Goal: Task Accomplishment & Management: Use online tool/utility

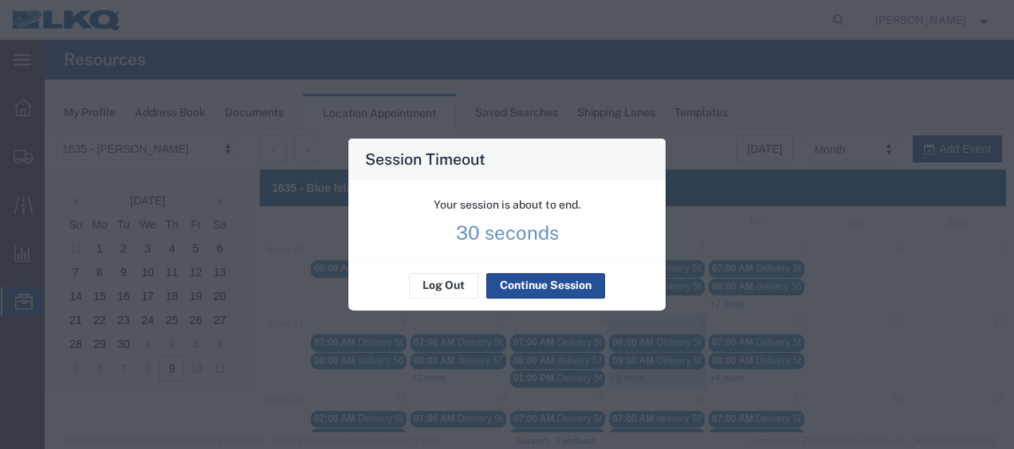
scroll to position [80, 0]
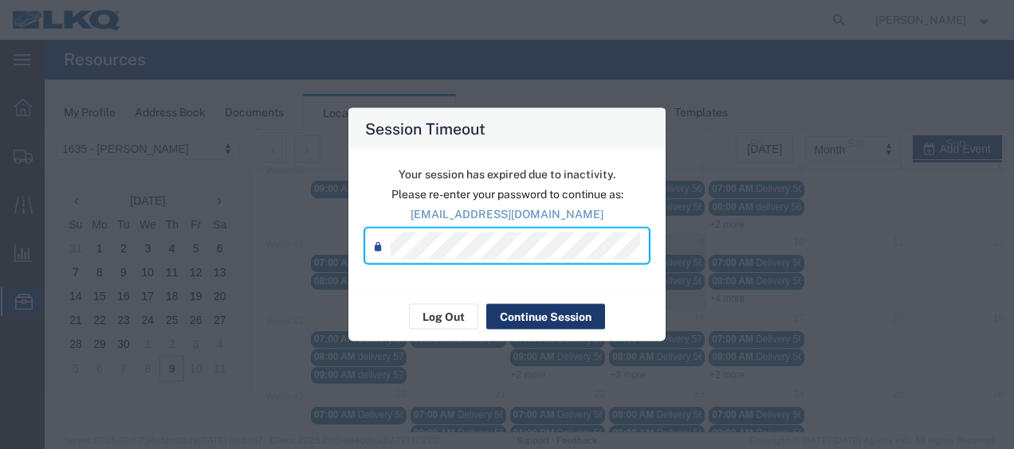
click at [537, 319] on button "Continue Session" at bounding box center [545, 317] width 119 height 26
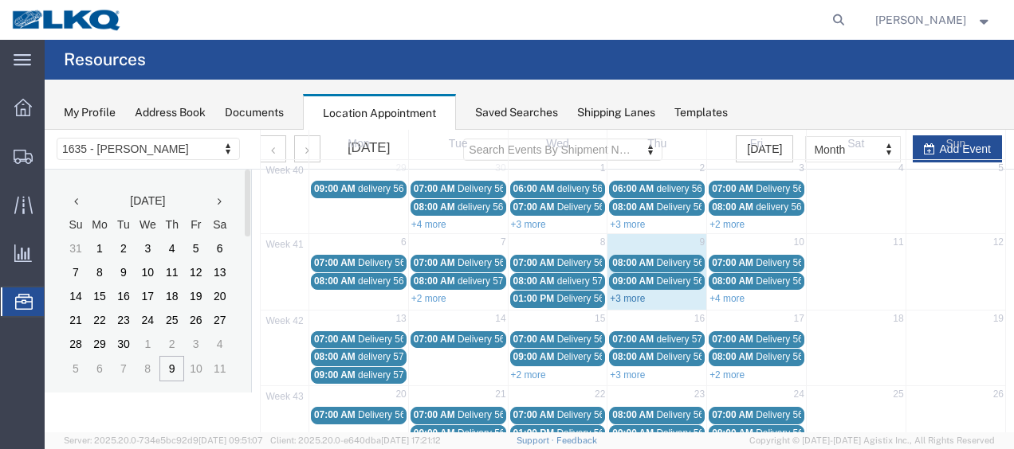
click at [622, 295] on link "+3 more" at bounding box center [627, 298] width 35 height 11
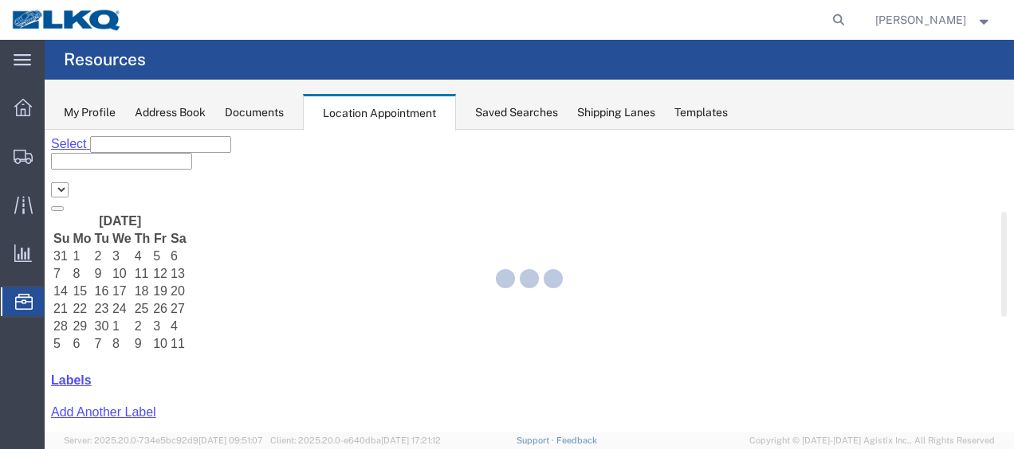
select select "27578"
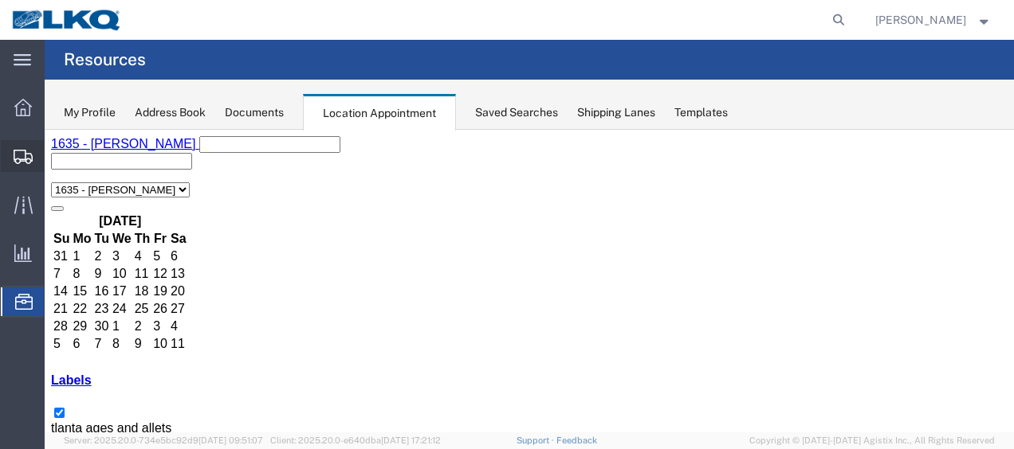
click at [0, 0] on span "Shipment Manager" at bounding box center [0, 0] width 0 height 0
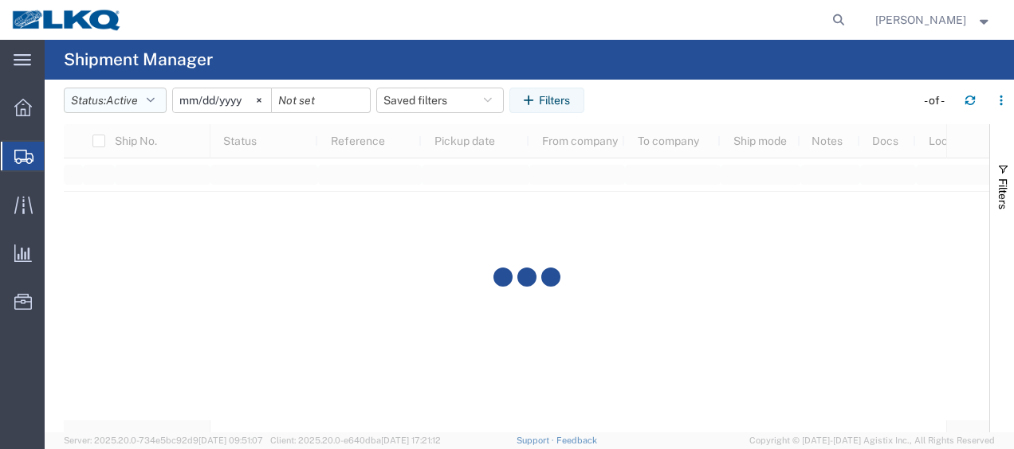
click at [155, 99] on icon "button" at bounding box center [151, 100] width 8 height 11
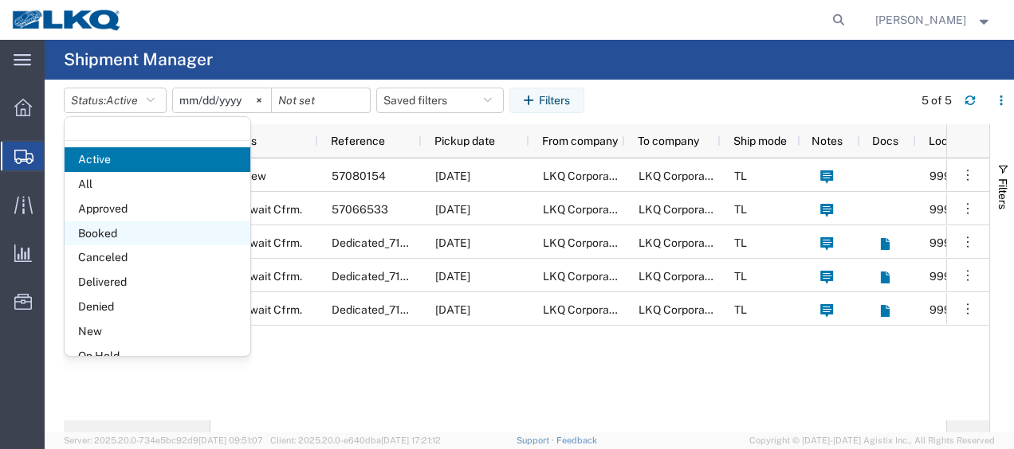
click at [102, 230] on span "Booked" at bounding box center [158, 234] width 186 height 25
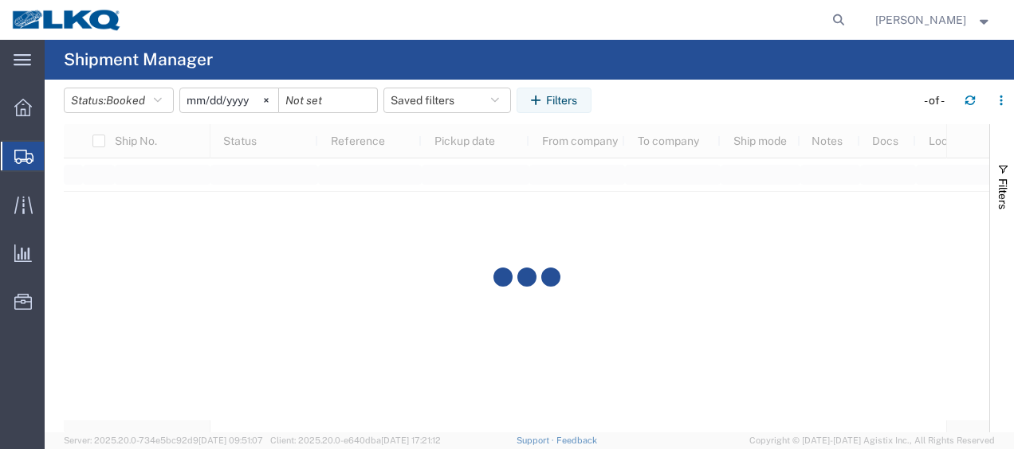
click at [198, 100] on input "2025-09-09" at bounding box center [229, 100] width 98 height 24
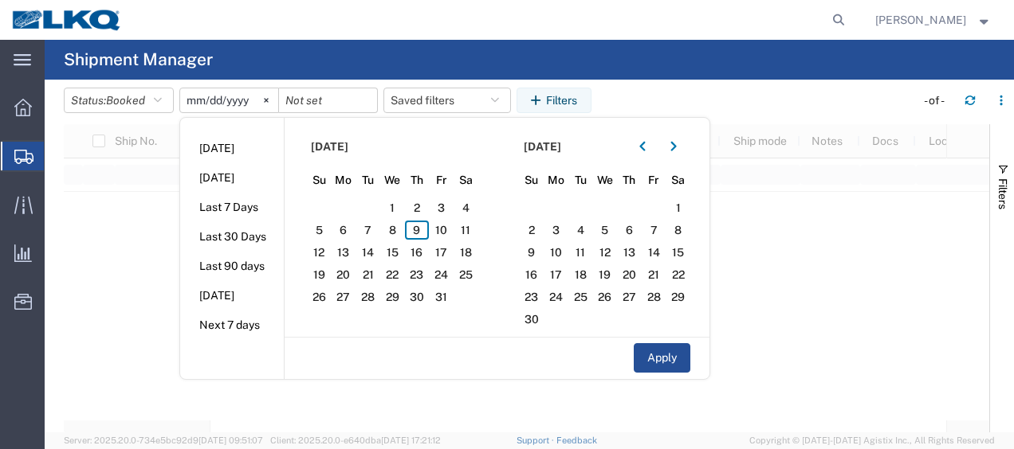
type input "2025-10-09"
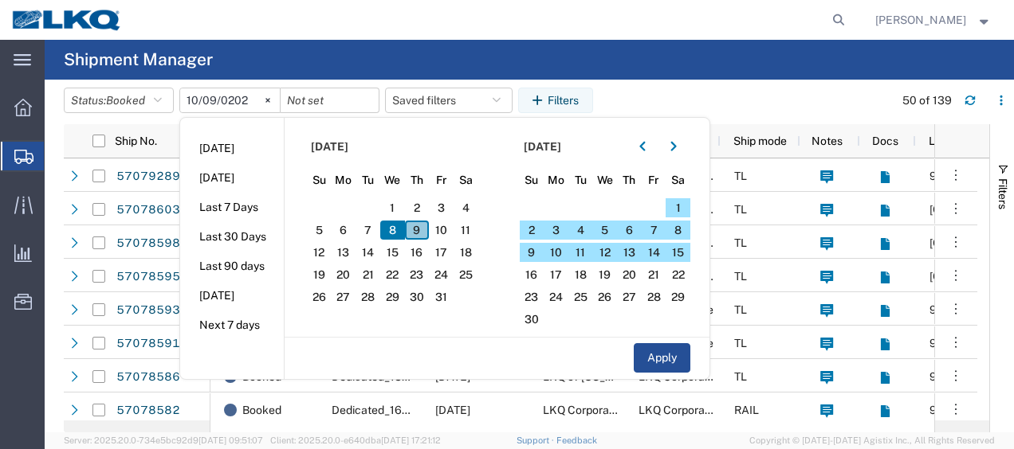
click at [414, 230] on span "9" at bounding box center [417, 230] width 25 height 19
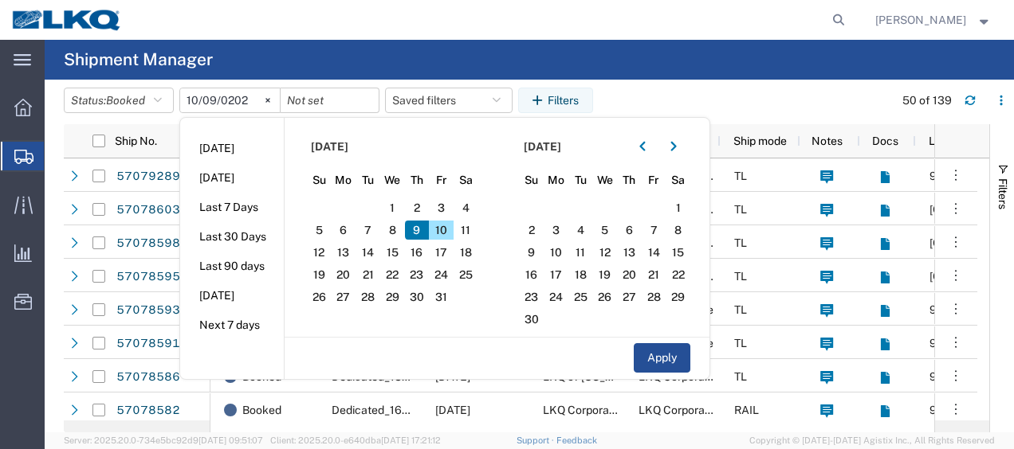
click at [469, 228] on span "11" at bounding box center [465, 230] width 25 height 19
click at [472, 229] on span "11" at bounding box center [465, 230] width 25 height 19
click at [457, 230] on span "11" at bounding box center [465, 230] width 25 height 19
click at [453, 231] on span "10" at bounding box center [441, 230] width 25 height 19
click at [665, 350] on button "Apply" at bounding box center [662, 357] width 57 height 29
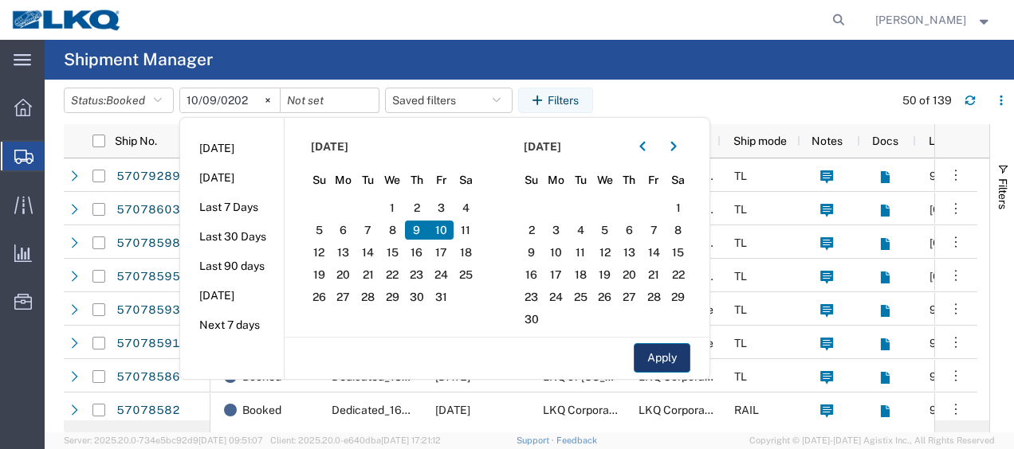
type input "2025-10-10"
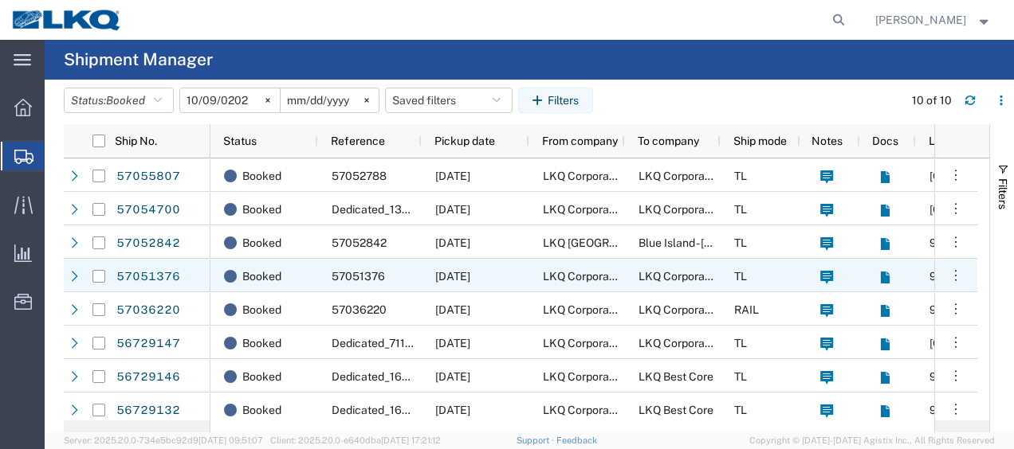
scroll to position [72, 0]
